Goal: Check status: Check status

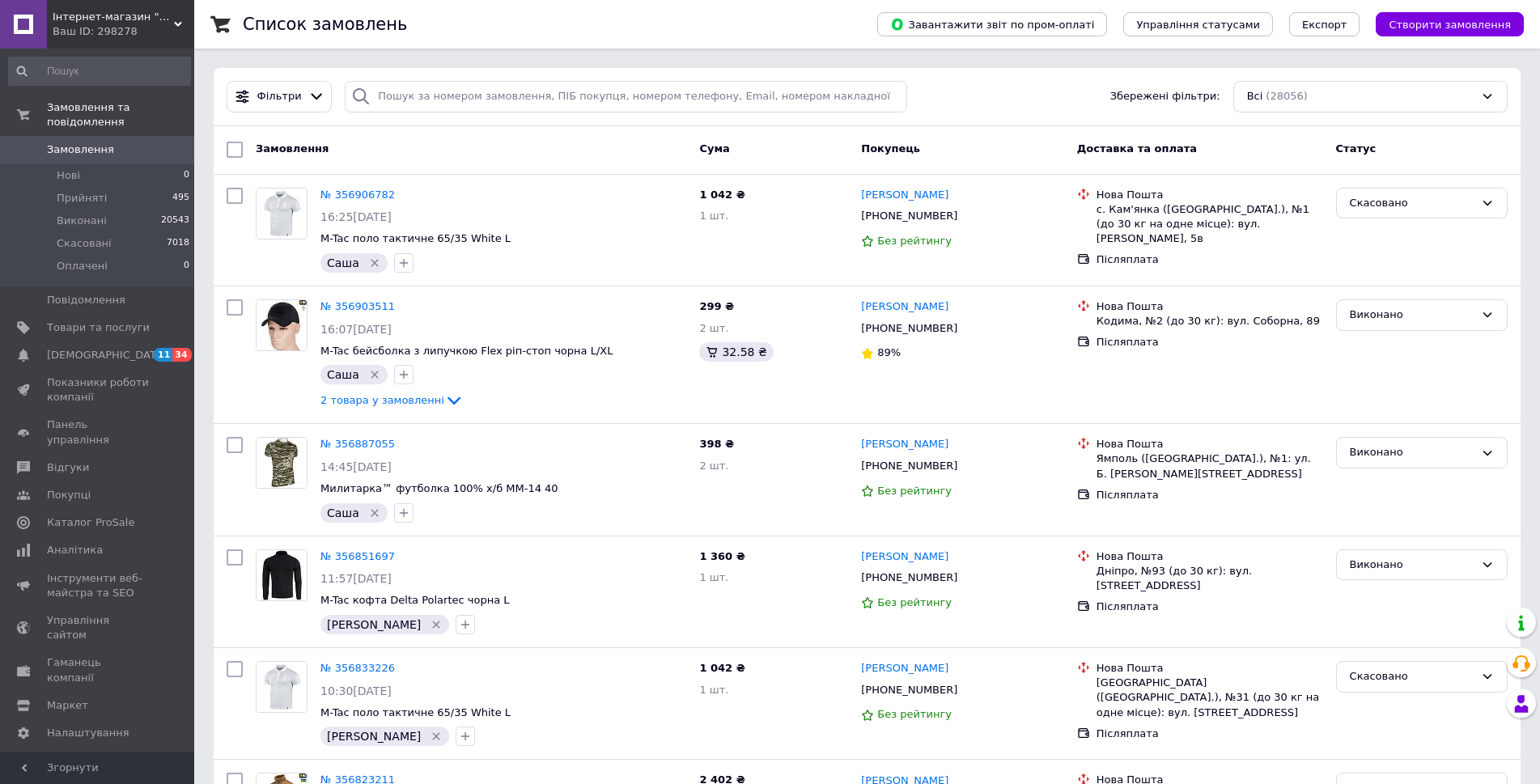
click at [477, 75] on div "Фільтри Збережені фільтри: Всі (28056)" at bounding box center [867, 97] width 1307 height 58
click at [473, 99] on input "search" at bounding box center [625, 97] width 562 height 31
paste input "0685434501"
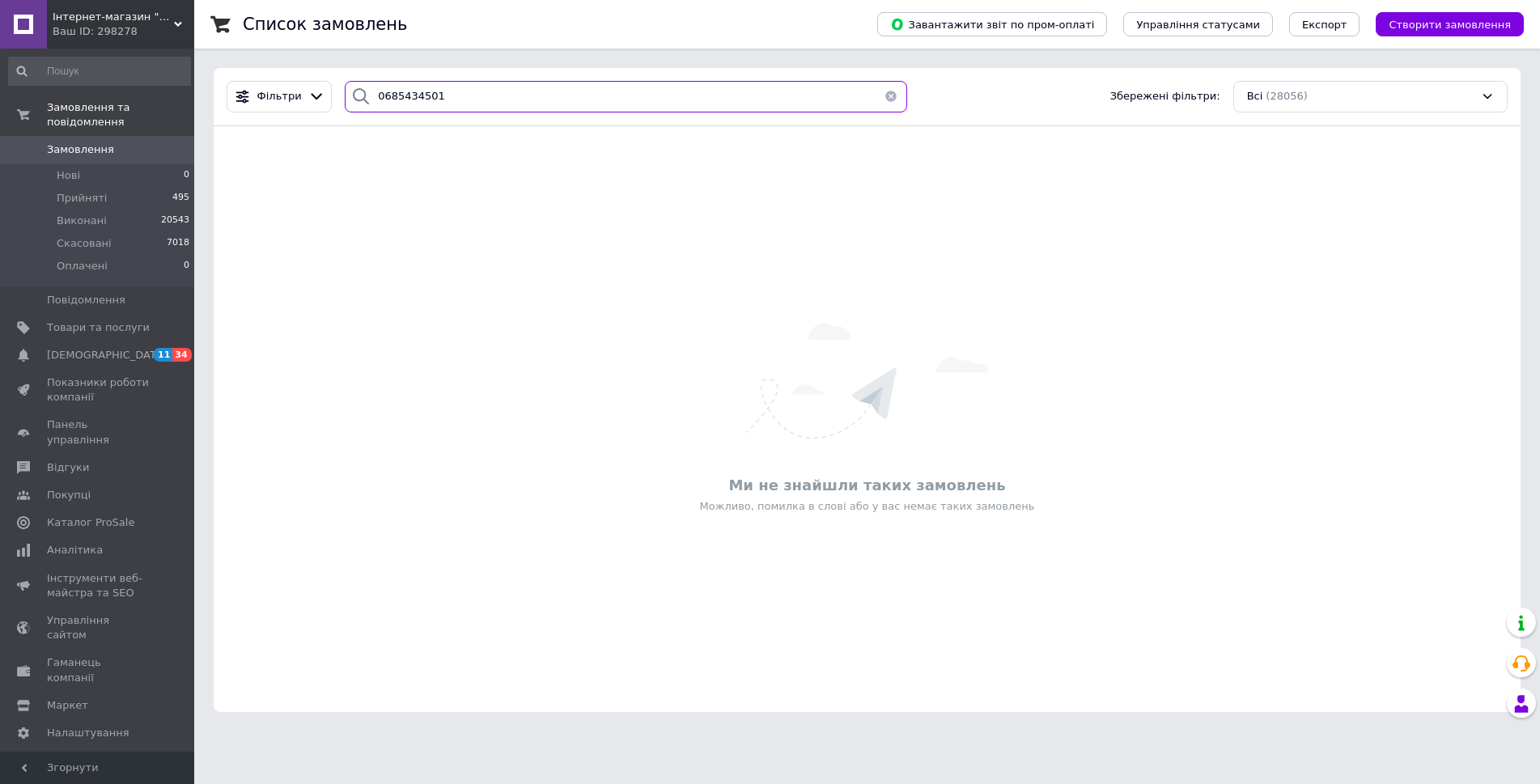
type input "0685434501"
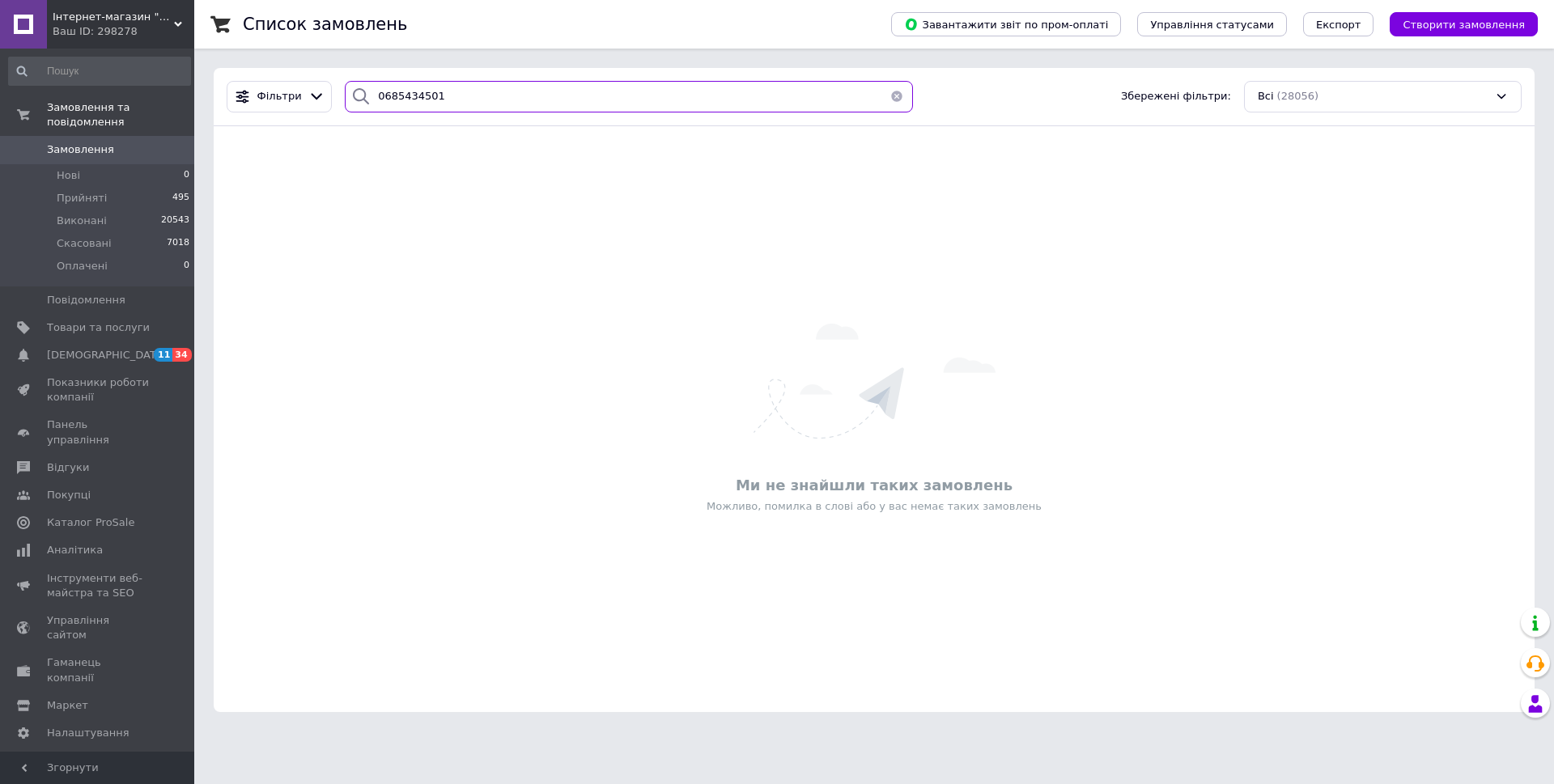
click at [473, 99] on input "0685434501" at bounding box center [629, 97] width 568 height 31
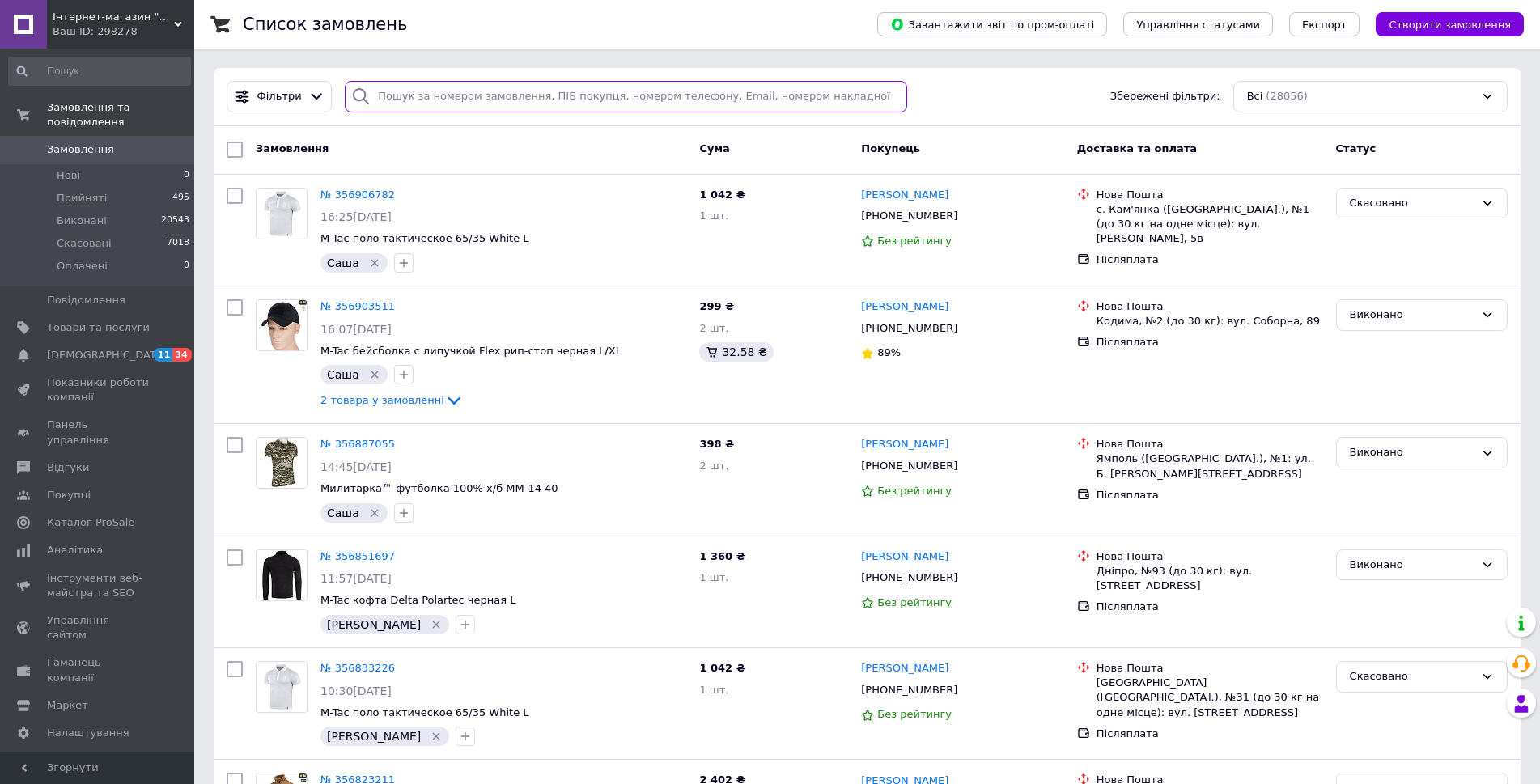
paste input "0990767675"
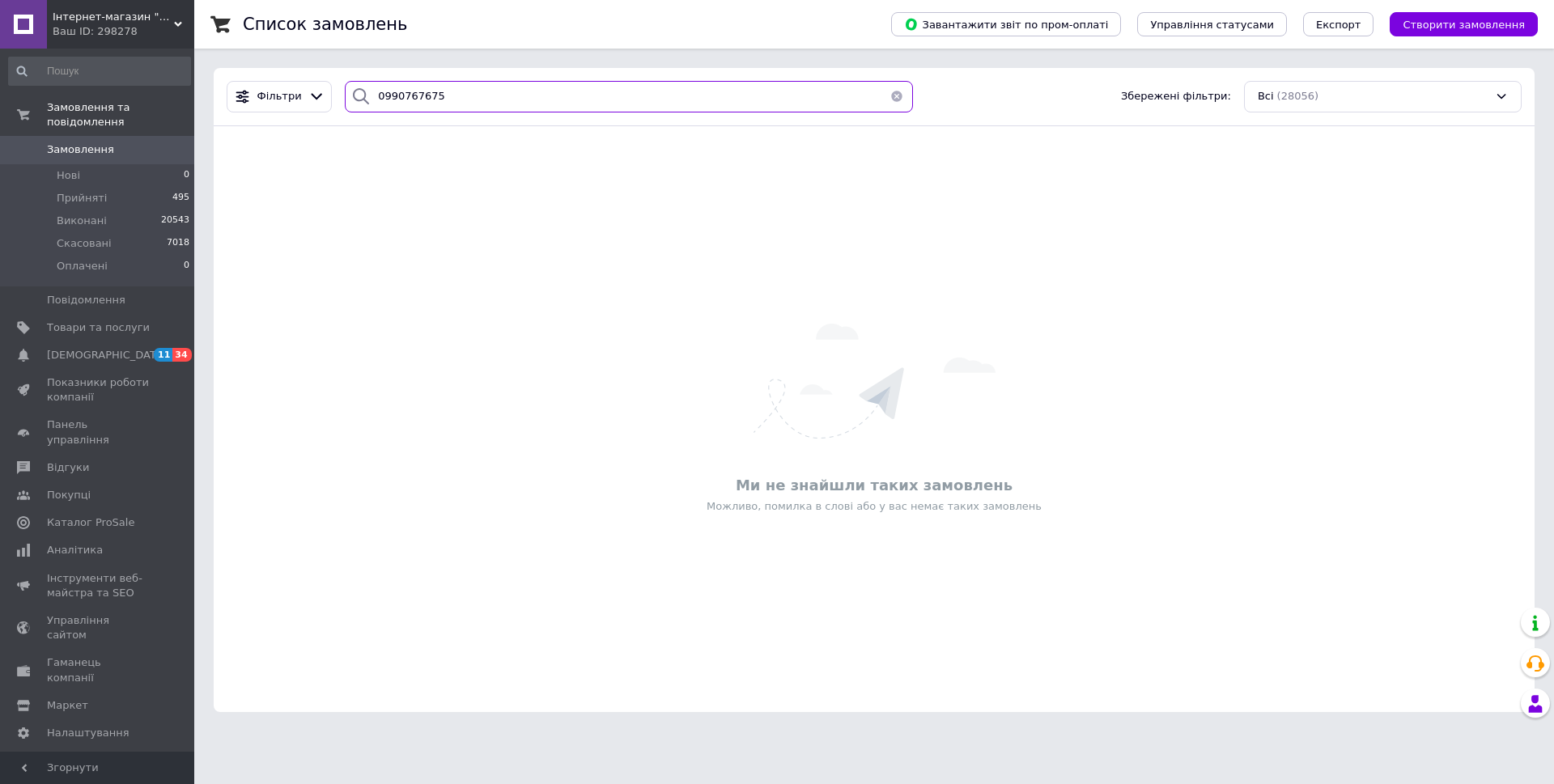
click at [446, 95] on input "0990767675" at bounding box center [629, 97] width 568 height 31
click at [445, 96] on input "0990767675" at bounding box center [629, 97] width 568 height 31
type input "="
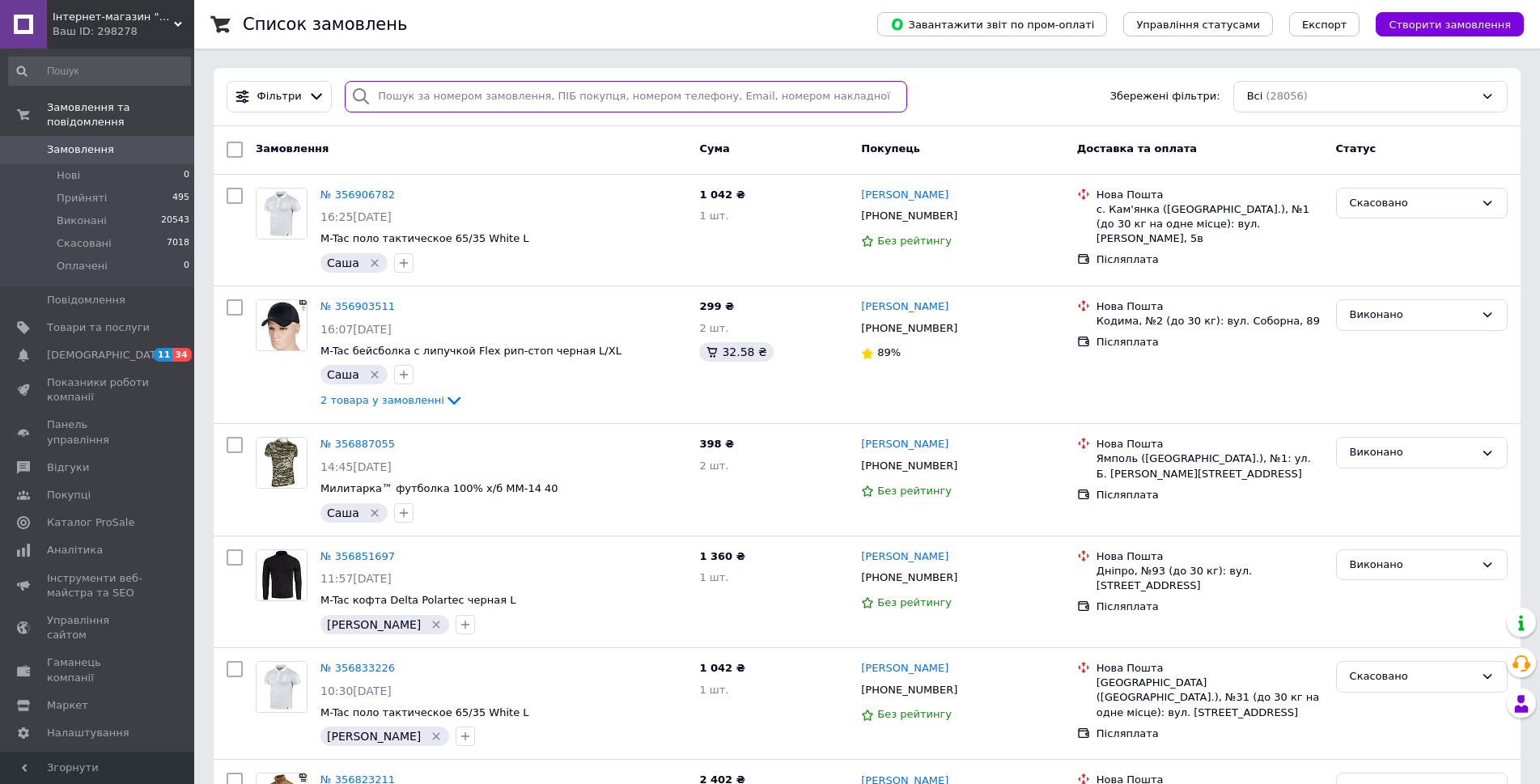
paste input "0948800088"
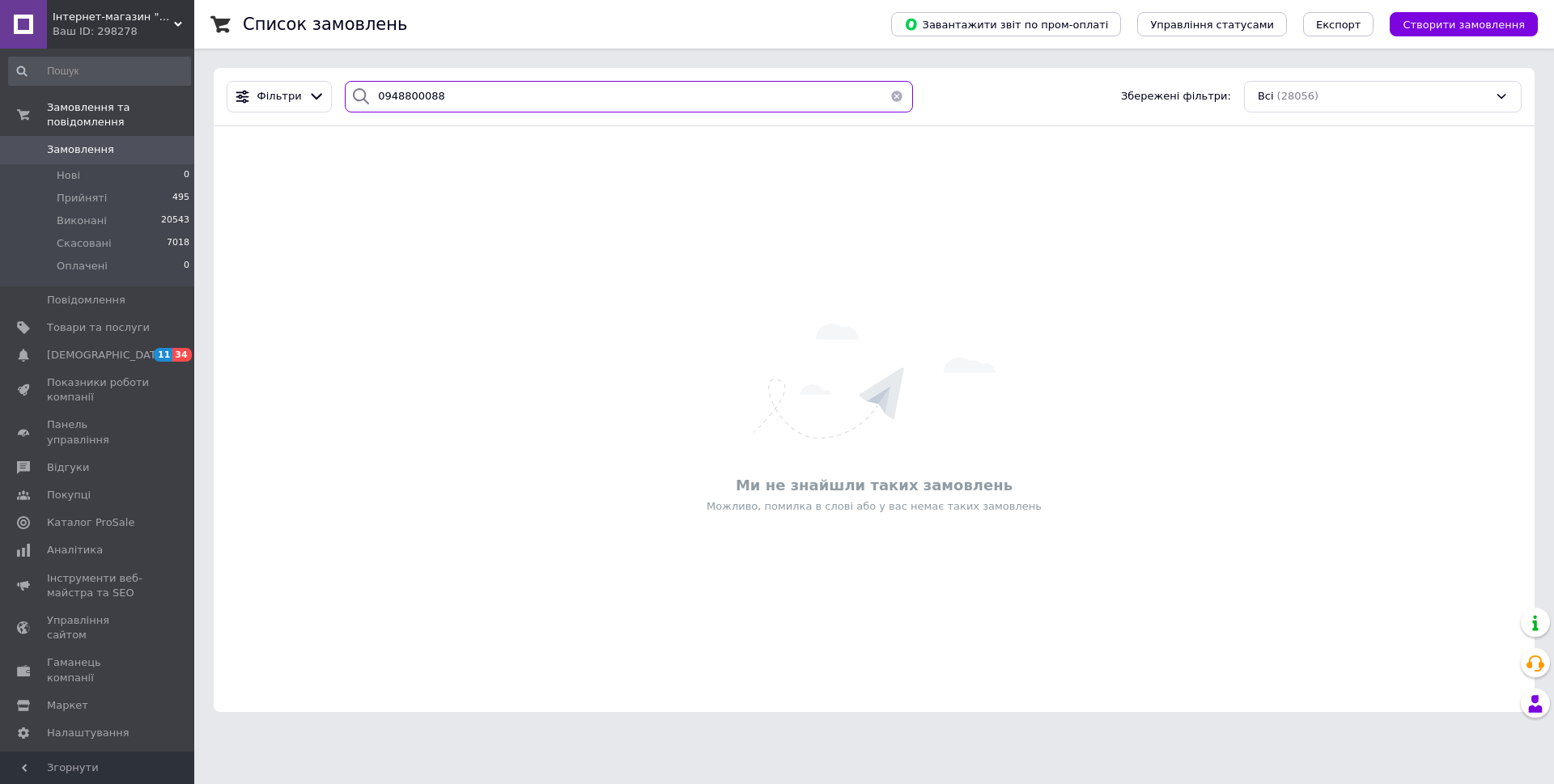
click at [381, 89] on input "0948800088" at bounding box center [629, 97] width 568 height 31
click at [399, 102] on input "0948800088" at bounding box center [629, 97] width 568 height 31
click at [398, 102] on input "0948800088" at bounding box center [629, 97] width 568 height 31
click at [394, 100] on input "0948800088" at bounding box center [629, 97] width 568 height 31
click at [458, 94] on input "0948800088" at bounding box center [629, 97] width 568 height 31
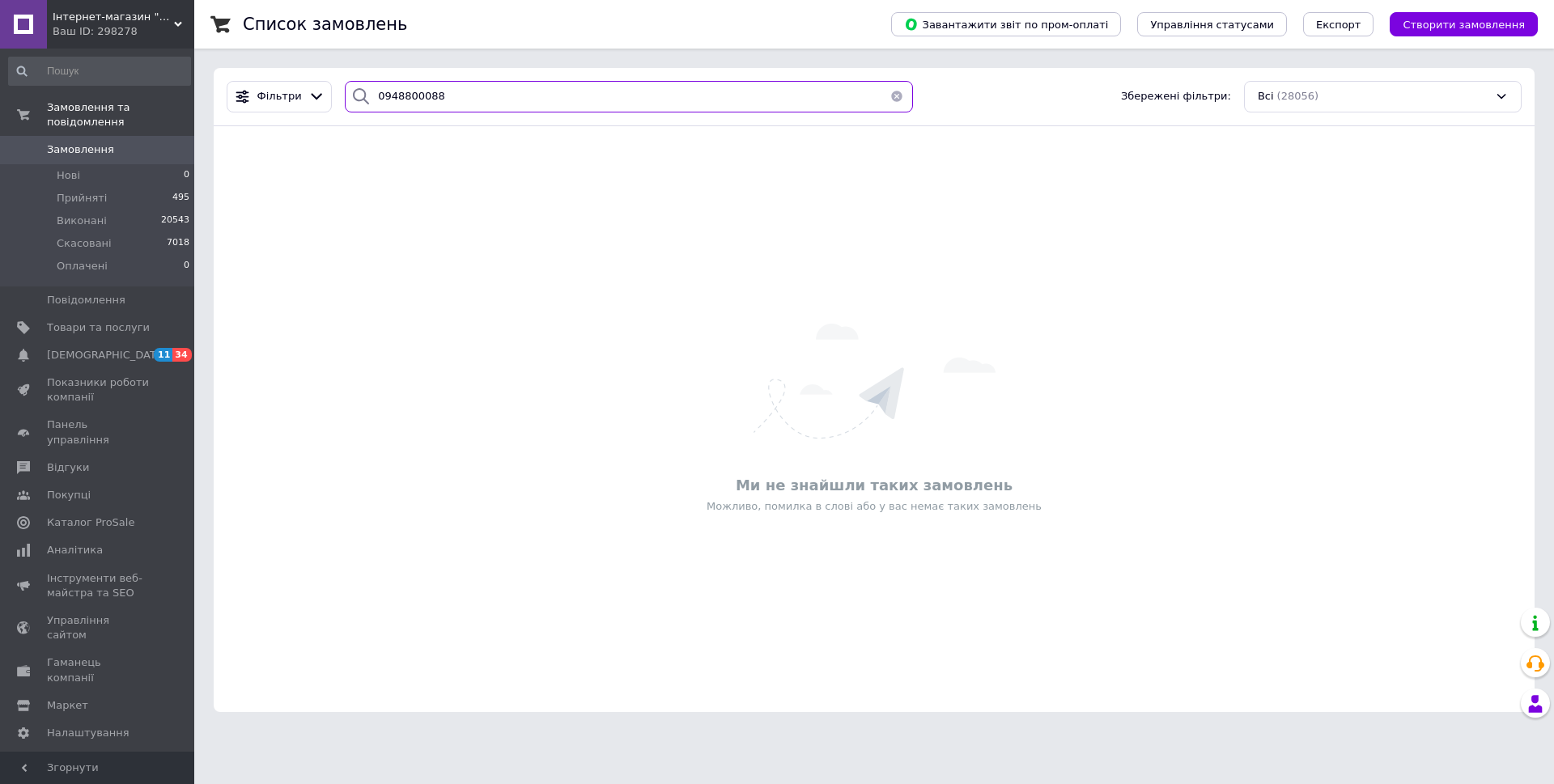
click at [458, 94] on input "0948800088" at bounding box center [629, 97] width 568 height 31
paste input "0631016577"
type input "0631016577"
click at [458, 94] on input "0631016577" at bounding box center [629, 97] width 568 height 31
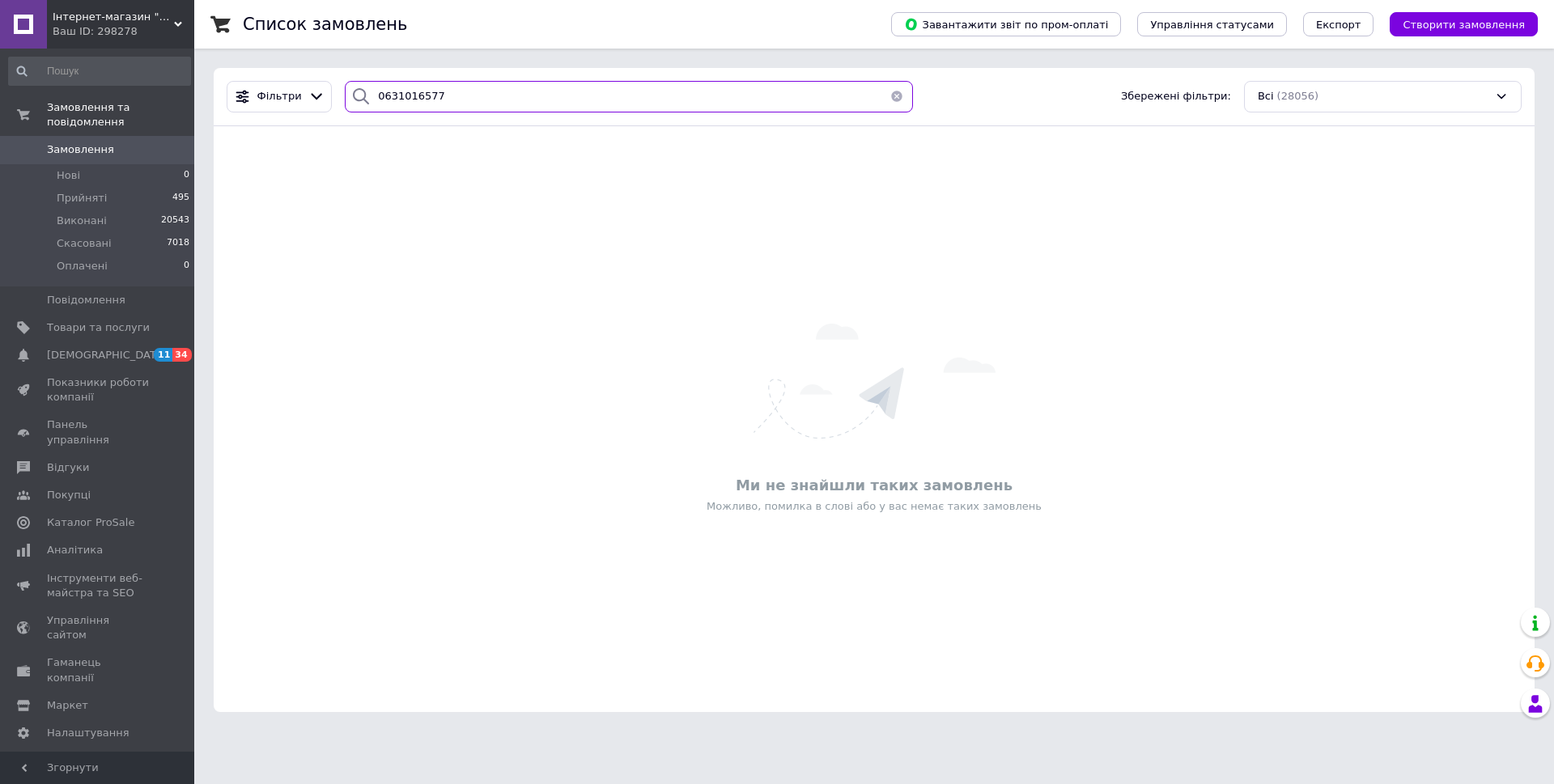
click at [458, 94] on input "0631016577" at bounding box center [629, 97] width 568 height 31
